Goal: Task Accomplishment & Management: Manage account settings

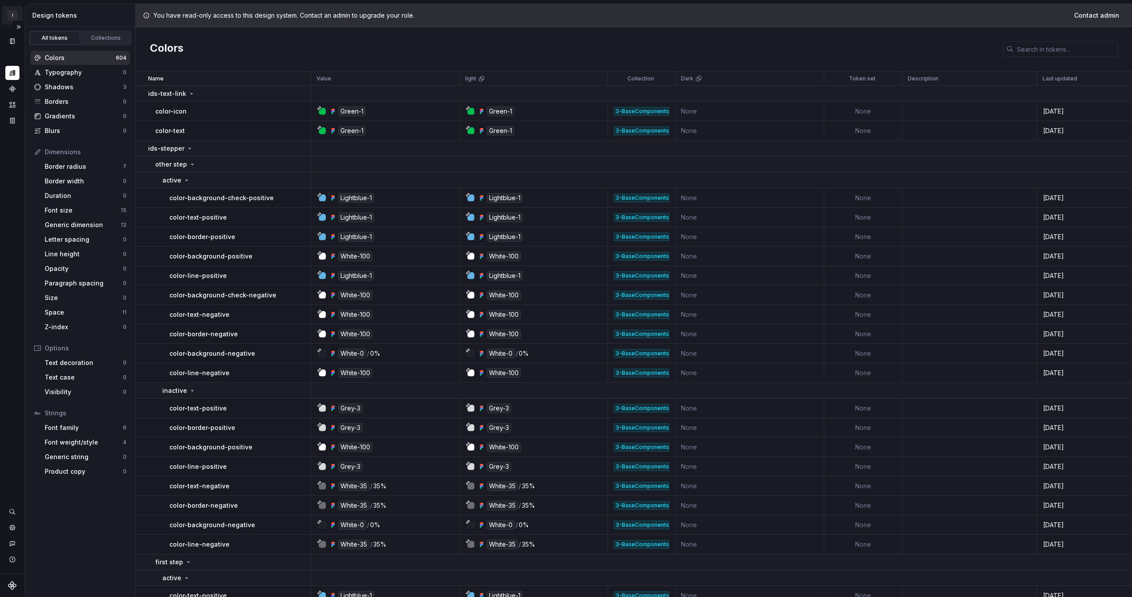
click at [15, 16] on html "I Interbank Design System AJ Design system data Design tokens All tokens Collec…" at bounding box center [566, 298] width 1132 height 597
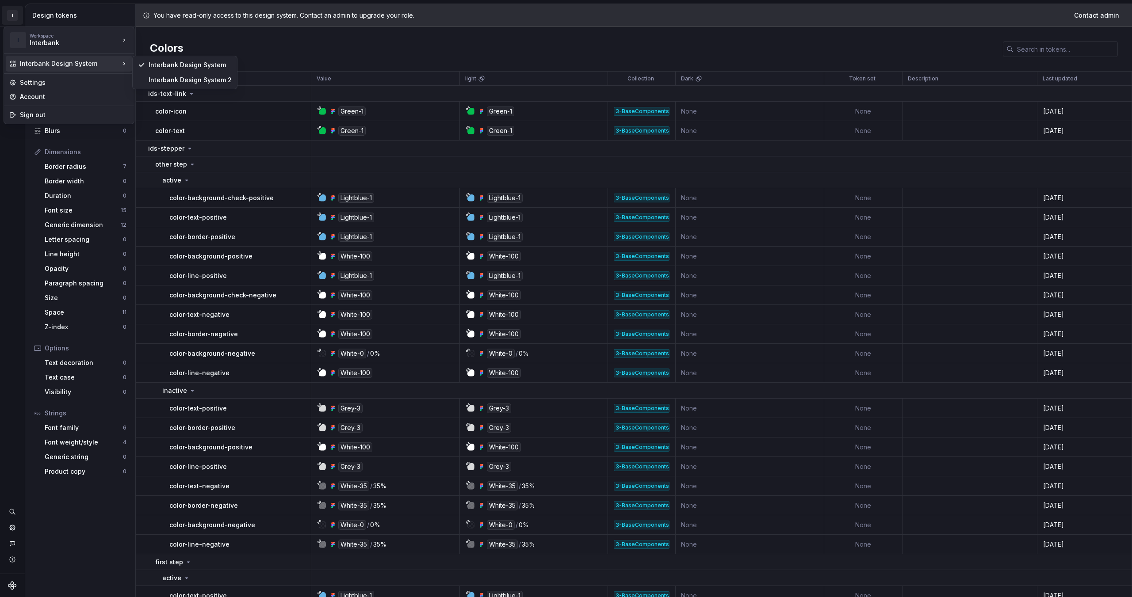
click at [111, 66] on div "Interbank Design System" at bounding box center [70, 63] width 100 height 9
click at [105, 78] on div "Settings" at bounding box center [74, 82] width 109 height 9
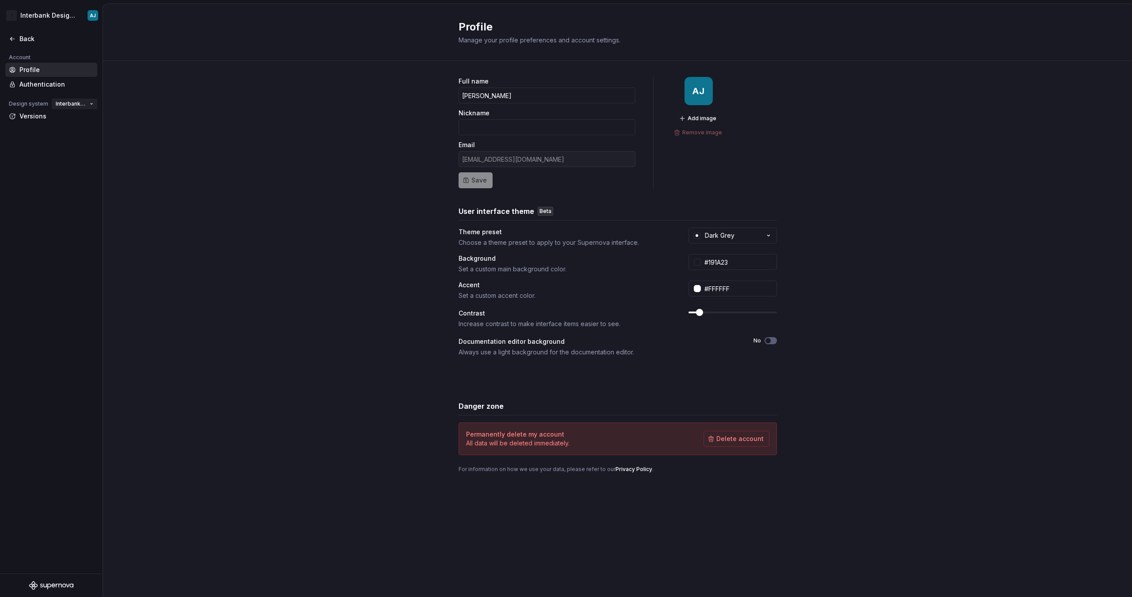
click at [73, 107] on button "Interbank Design System" at bounding box center [75, 104] width 46 height 12
click at [74, 107] on span "Interbank Design System" at bounding box center [71, 103] width 31 height 7
click at [134, 94] on div "Full name [PERSON_NAME] Nickname Email [EMAIL_ADDRESS][DOMAIN_NAME] Save AJ Add…" at bounding box center [617, 284] width 1029 height 446
click at [17, 43] on div "Back" at bounding box center [51, 38] width 85 height 9
